Goal: Task Accomplishment & Management: Use online tool/utility

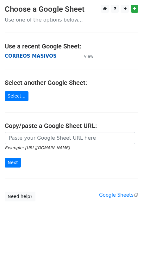
click at [22, 57] on strong "CORREOS MASIVOS" at bounding box center [31, 56] width 52 height 6
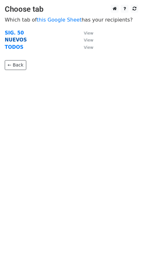
click at [13, 38] on strong "NUEVOS" at bounding box center [16, 40] width 22 height 6
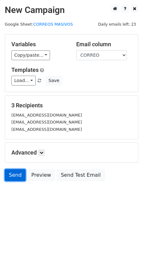
click at [15, 174] on link "Send" at bounding box center [15, 175] width 21 height 12
